Goal: Ask a question

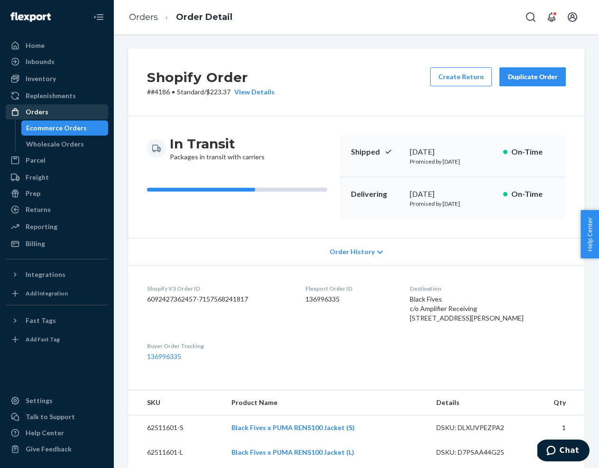
click at [37, 112] on div "Orders" at bounding box center [37, 111] width 23 height 9
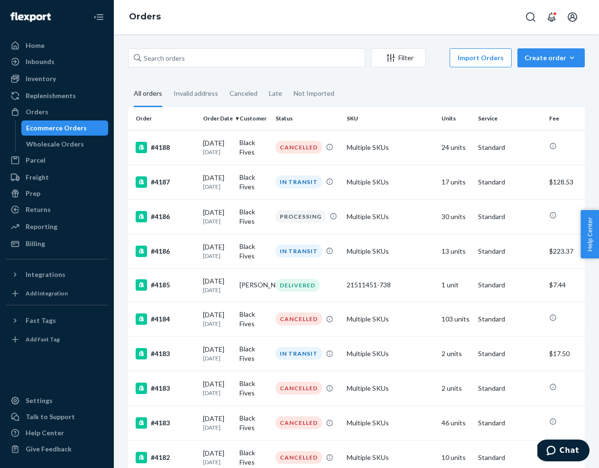
click at [565, 452] on span "Chat" at bounding box center [569, 450] width 19 height 9
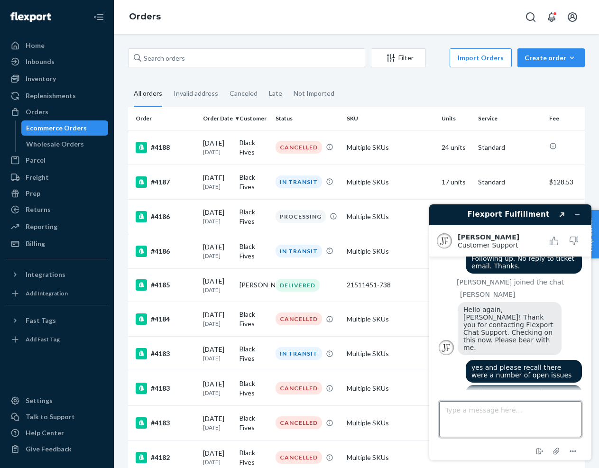
click at [457, 411] on textarea "Type a message here..." at bounding box center [510, 419] width 142 height 36
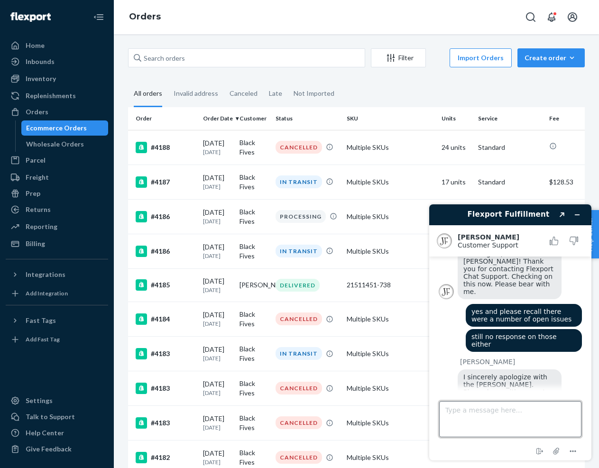
click at [454, 411] on textarea "Type a message here..." at bounding box center [510, 419] width 142 height 36
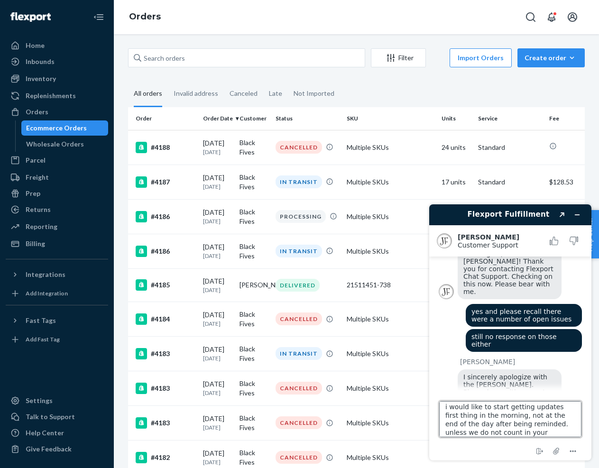
click at [479, 406] on textarea "i would like to start getting updates first thing in the morning, not at the en…" at bounding box center [510, 419] width 142 height 36
drag, startPoint x: 445, startPoint y: 417, endPoint x: 467, endPoint y: 413, distance: 22.1
click at [467, 413] on textarea "i would like you and your team to start getting updates first thing in the morn…" at bounding box center [510, 419] width 142 height 36
type textarea "i would like you and your team to start trying to get an update first thing in …"
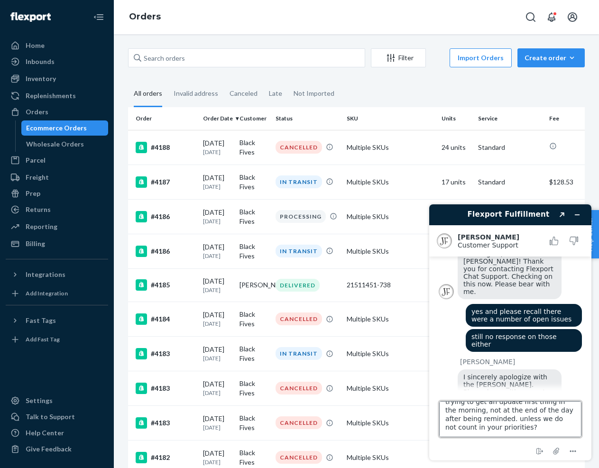
scroll to position [141, 0]
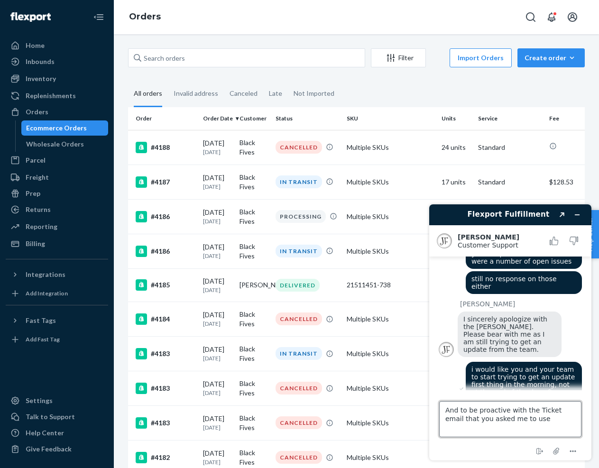
type textarea "And to be proactive with the Ticket email that you asked me to use."
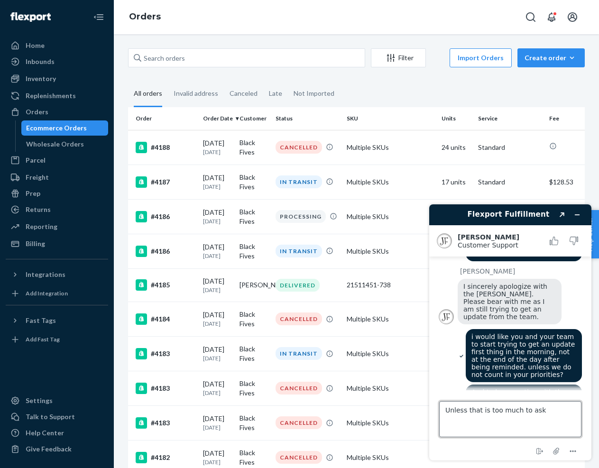
type textarea "Unless that is too much to ask?"
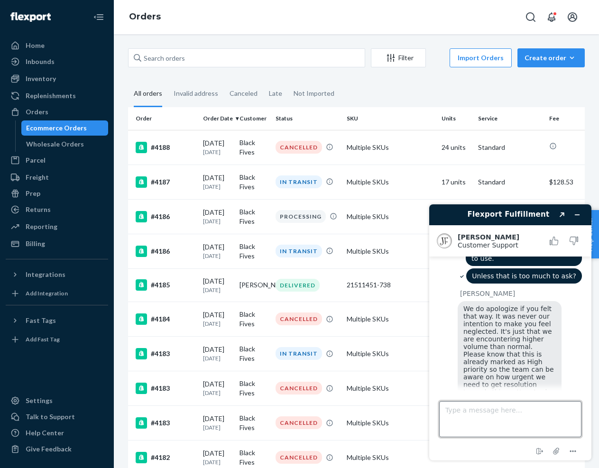
scroll to position [331, 0]
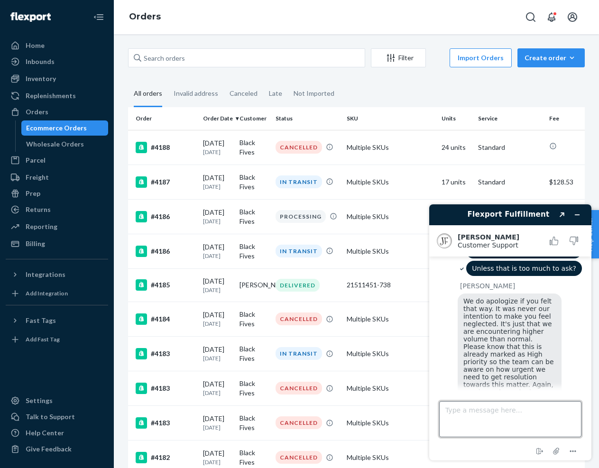
click at [469, 412] on textarea "Type a message here..." at bounding box center [510, 419] width 142 height 36
type textarea "Are you being proactive or do we have to keep sending reminders?"
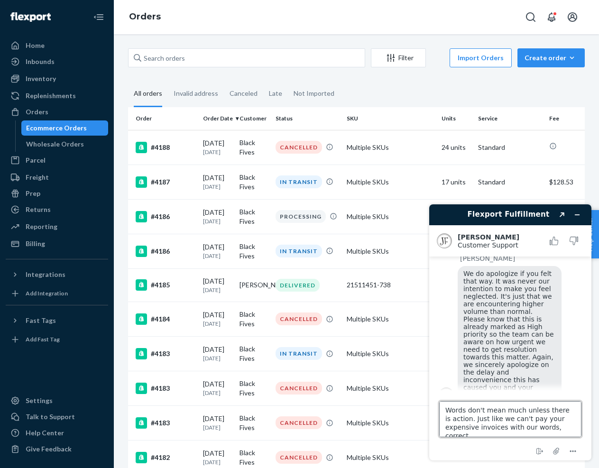
scroll to position [3, 0]
type textarea "Words don't mean much unless there is action. Just like we can't pay your expen…"
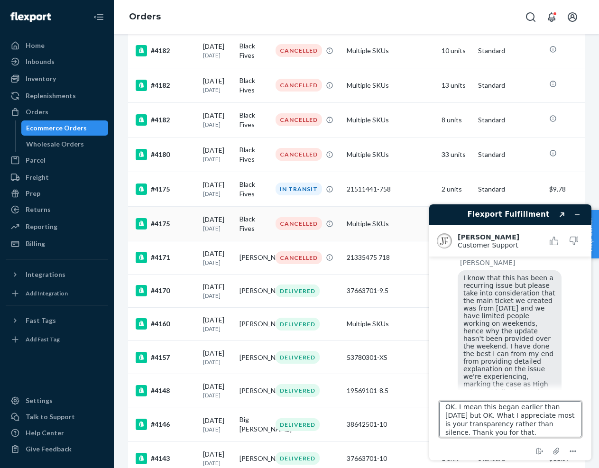
scroll to position [410, 0]
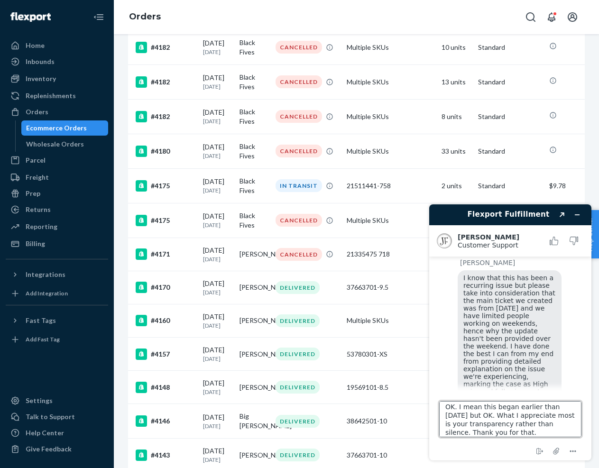
click at [569, 408] on textarea "OK. I mean this began earlier than Friday but OK. What I appreciate most is you…" at bounding box center [510, 419] width 142 height 36
type textarea "OK. I mean this began earlier than [DATE] -- [DATE] to be exact -- and even mor…"
click at [539, 428] on textarea "OK. I mean this began earlier than [DATE] -- [DATE] to be exact -- and even mor…" at bounding box center [510, 419] width 142 height 36
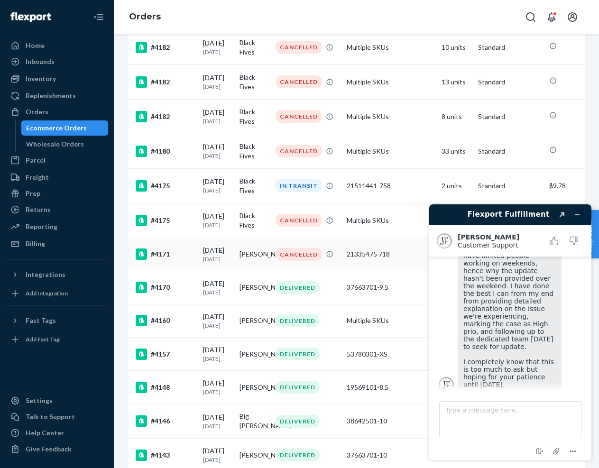
scroll to position [735, 0]
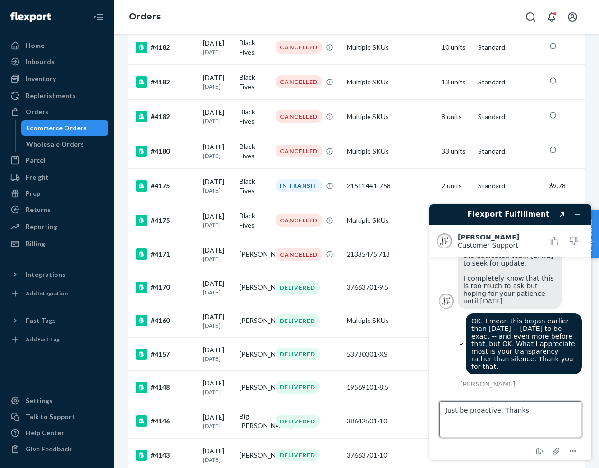
type textarea "Just be proactive. Thanks."
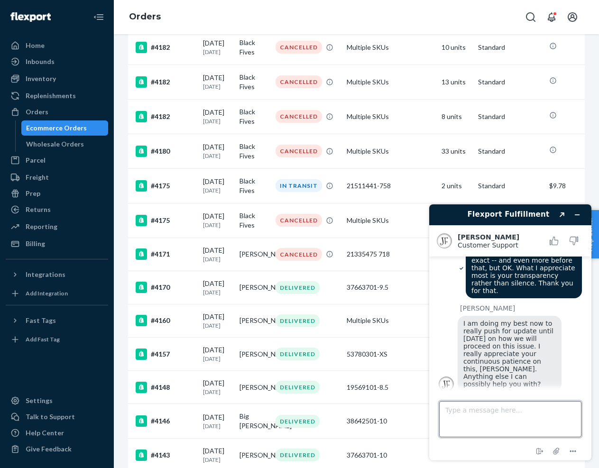
scroll to position [855, 0]
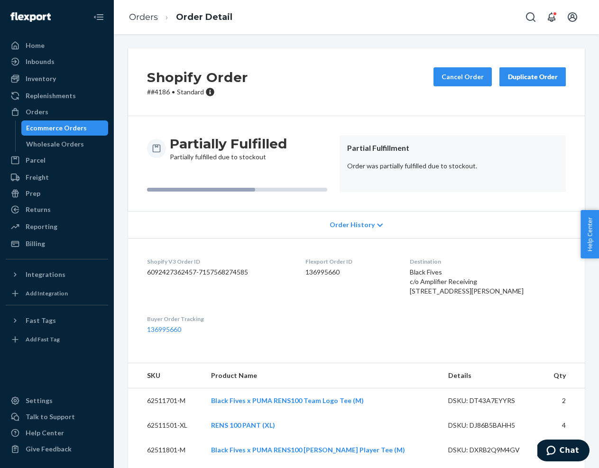
scroll to position [2, 0]
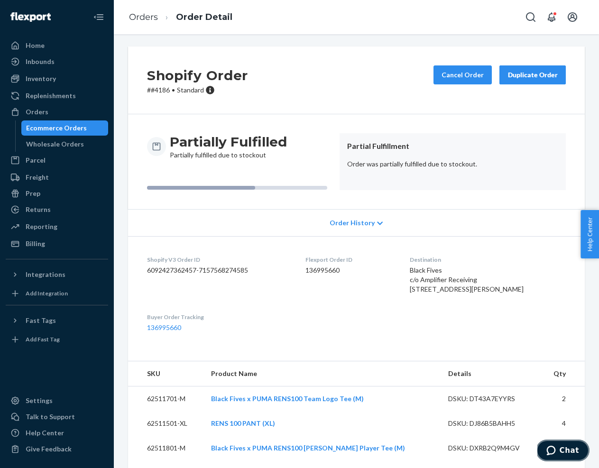
click at [555, 451] on icon "Chat" at bounding box center [550, 450] width 9 height 9
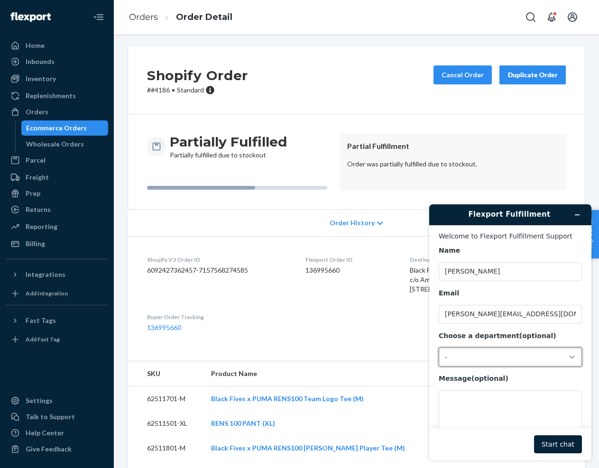
click at [498, 361] on div "-" at bounding box center [505, 357] width 120 height 9
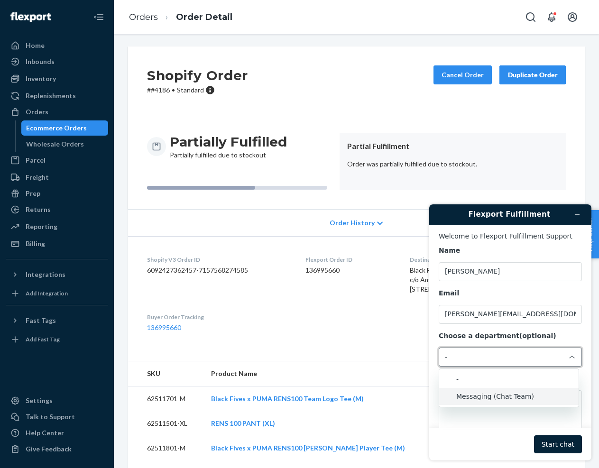
click at [493, 397] on li "Messaging (Chat Team)" at bounding box center [508, 396] width 139 height 17
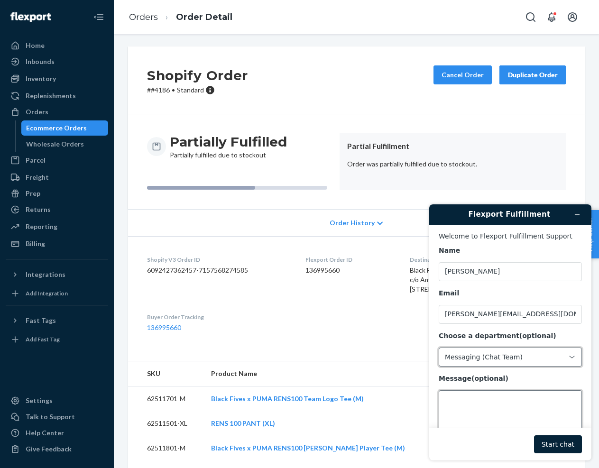
click at [463, 404] on textarea "Message (optional)" at bounding box center [510, 416] width 143 height 53
type textarea "Following up. No reply to ticket email. Thanks."
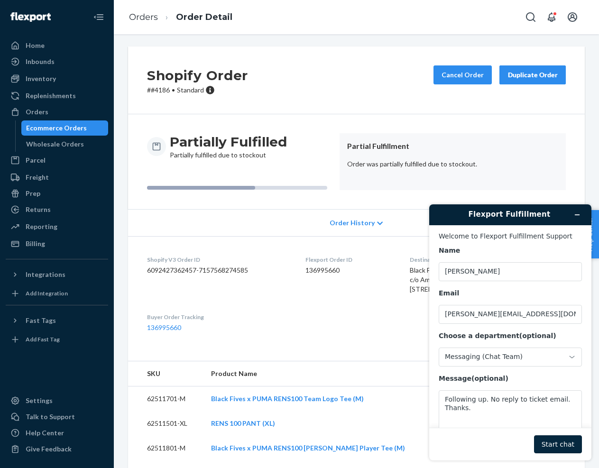
click at [550, 445] on button "Start chat" at bounding box center [558, 444] width 48 height 18
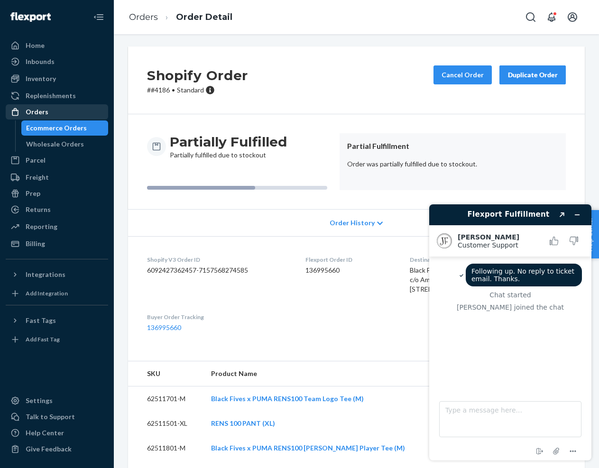
click at [36, 108] on div "Orders" at bounding box center [37, 111] width 23 height 9
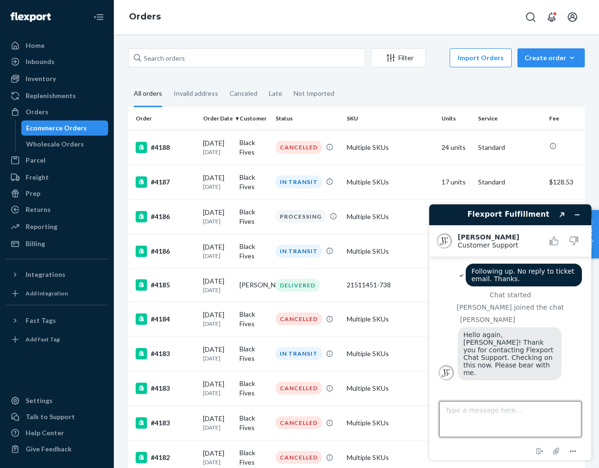
click at [469, 414] on textarea "Type a message here..." at bounding box center [510, 419] width 142 height 36
type textarea "yes and please recall there were a number of open issues"
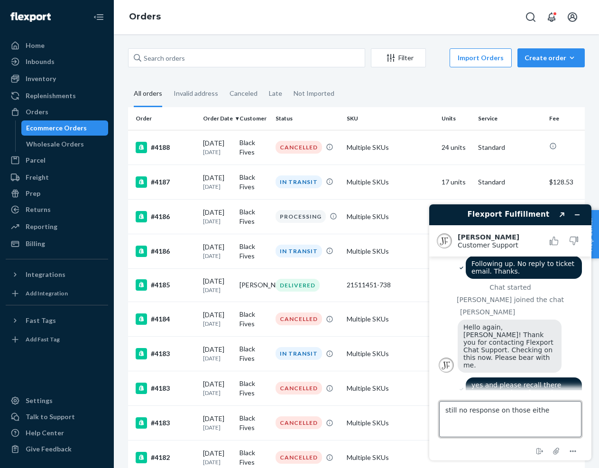
type textarea "still no response on those either"
